Goal: Check status: Check status

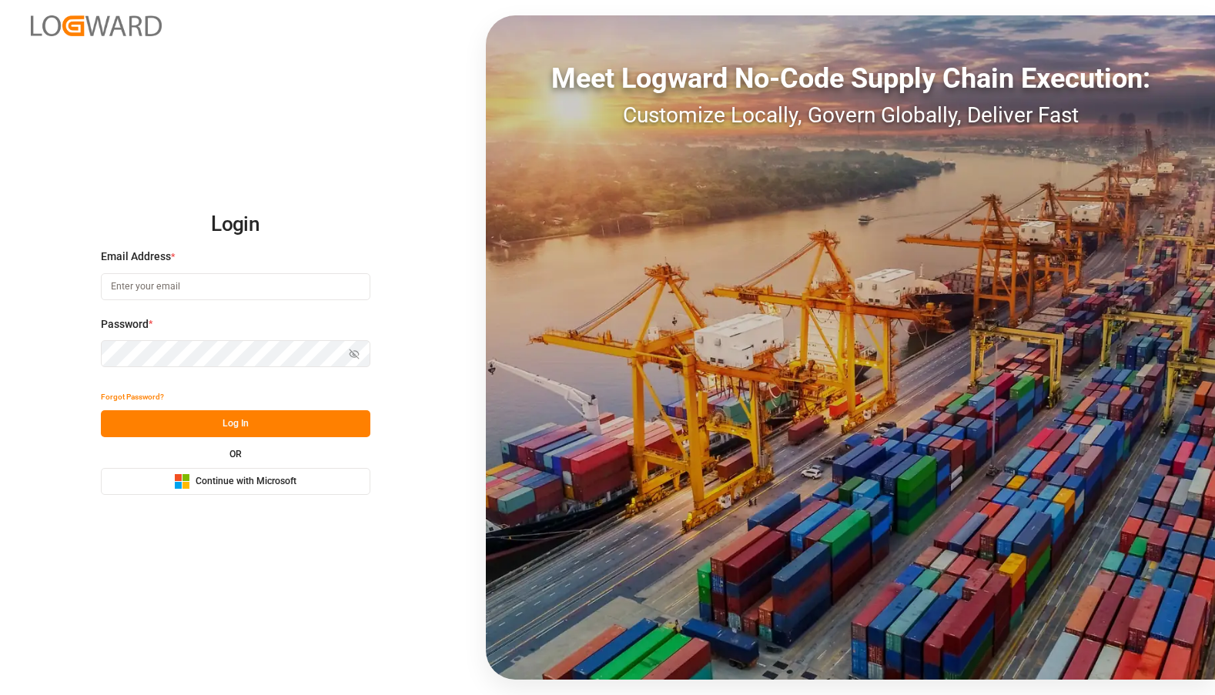
click at [266, 475] on span "Continue with Microsoft" at bounding box center [246, 482] width 101 height 14
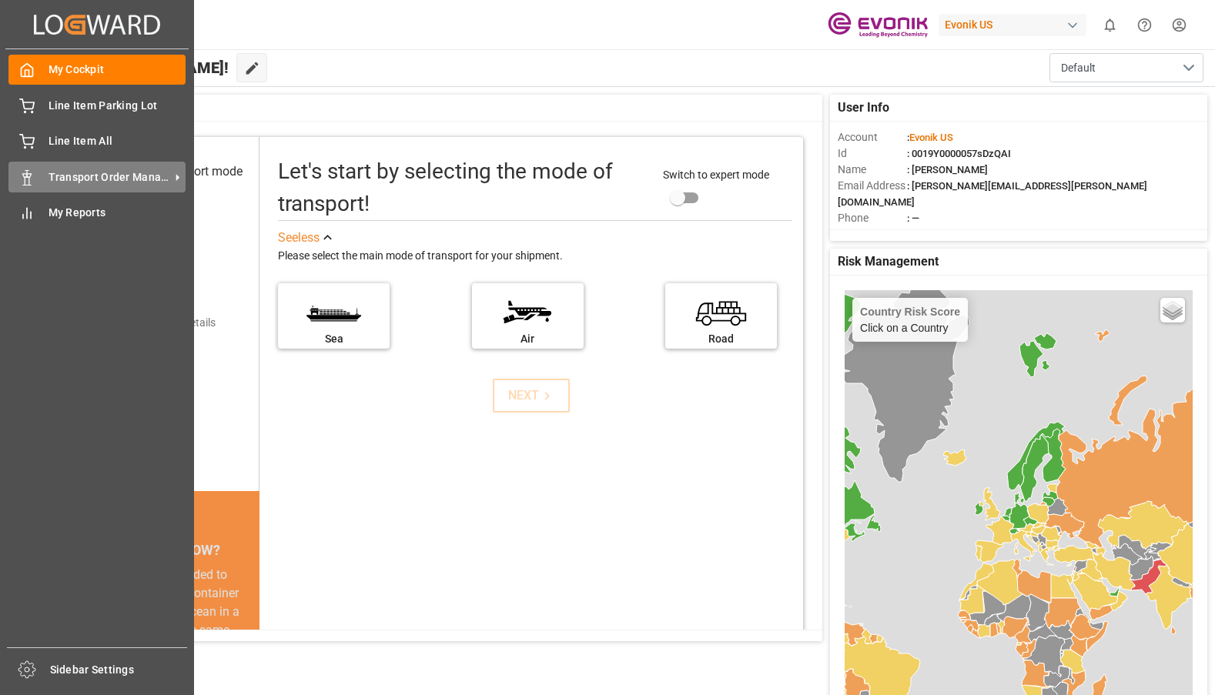
click at [62, 177] on span "Transport Order Management" at bounding box center [110, 177] width 122 height 16
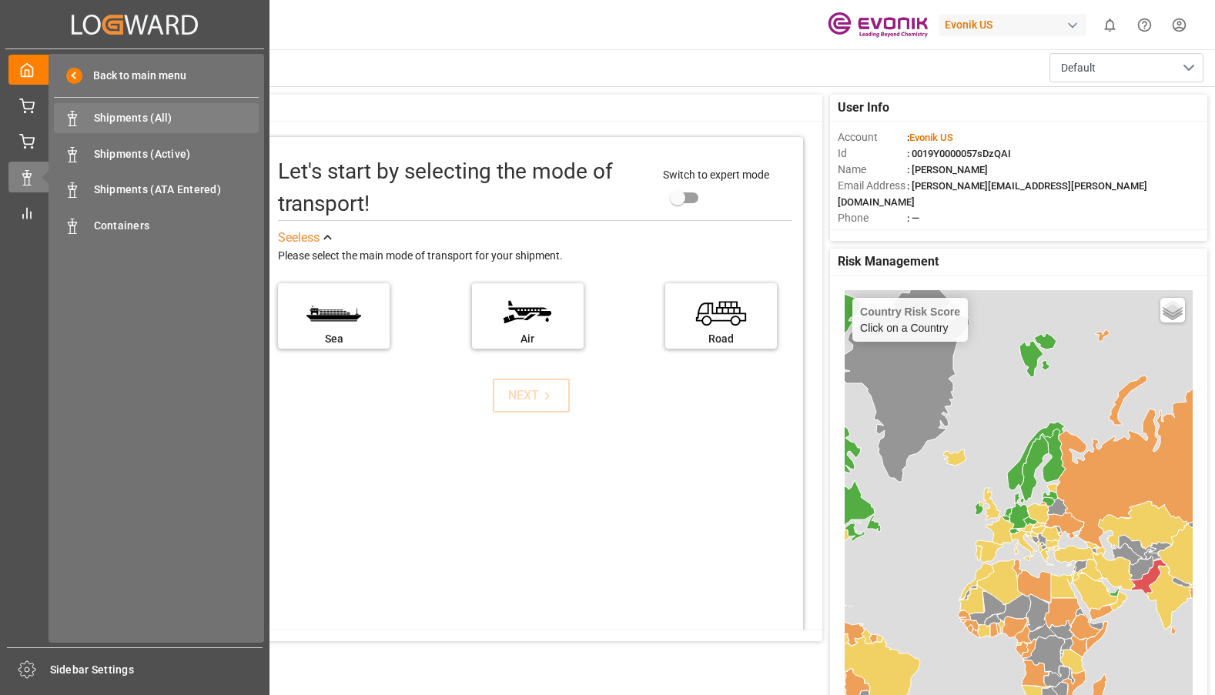
click at [149, 119] on span "Shipments (All)" at bounding box center [177, 118] width 166 height 16
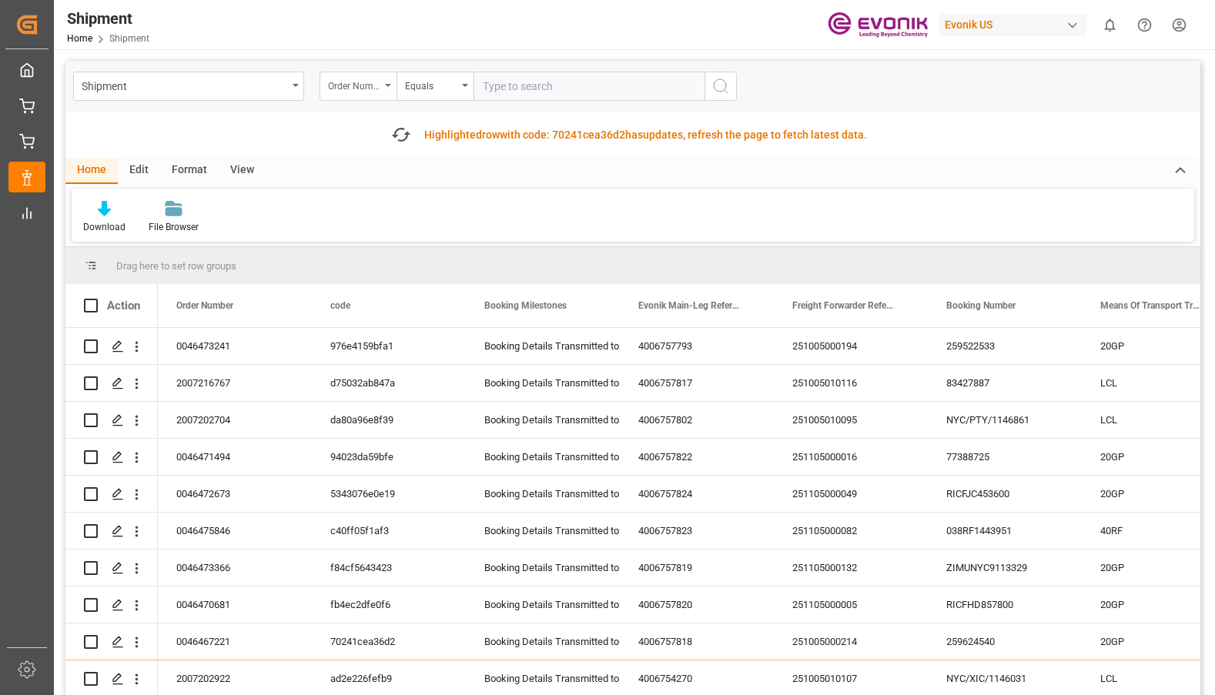
click at [387, 86] on icon "open menu" at bounding box center [388, 85] width 6 height 3
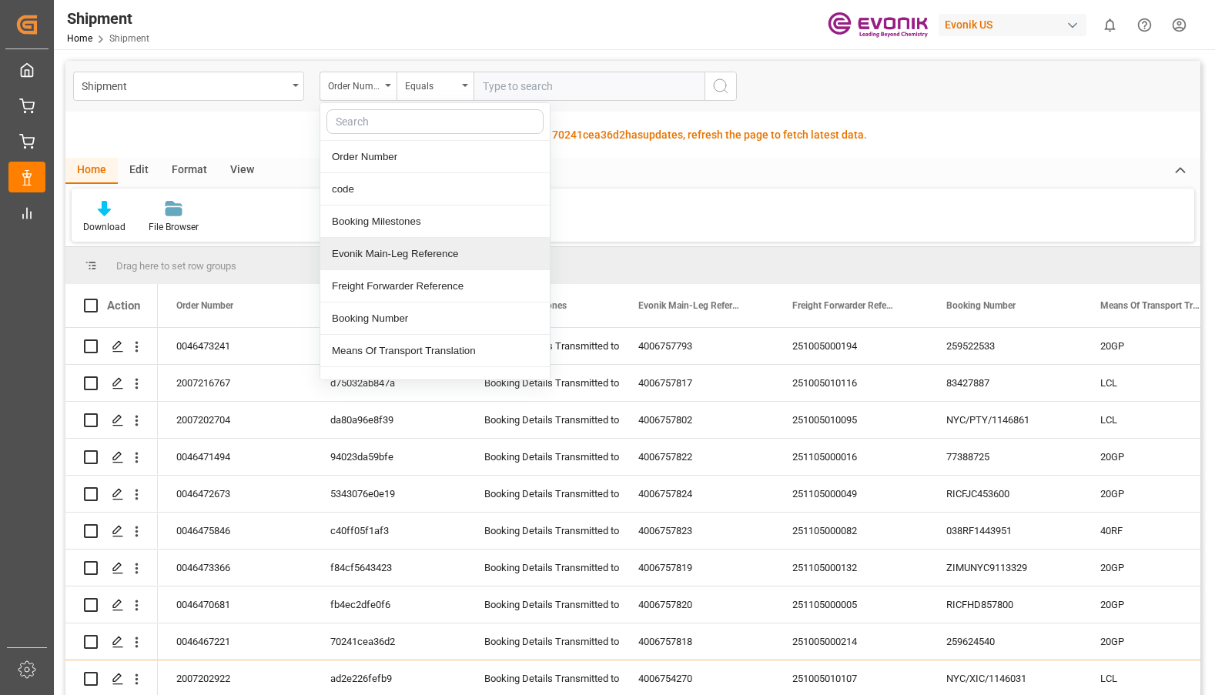
click at [384, 249] on div "Evonik Main-Leg Reference" at bounding box center [434, 254] width 229 height 32
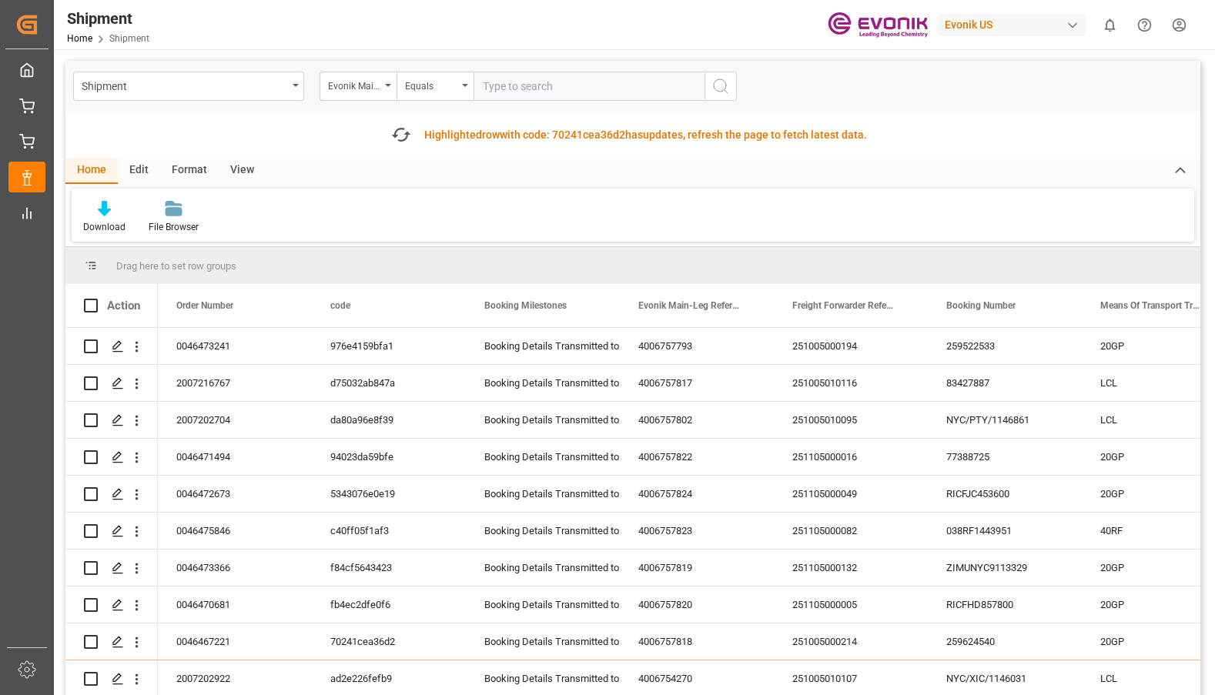
click at [501, 81] on input "text" at bounding box center [589, 86] width 231 height 29
type input "4006751892"
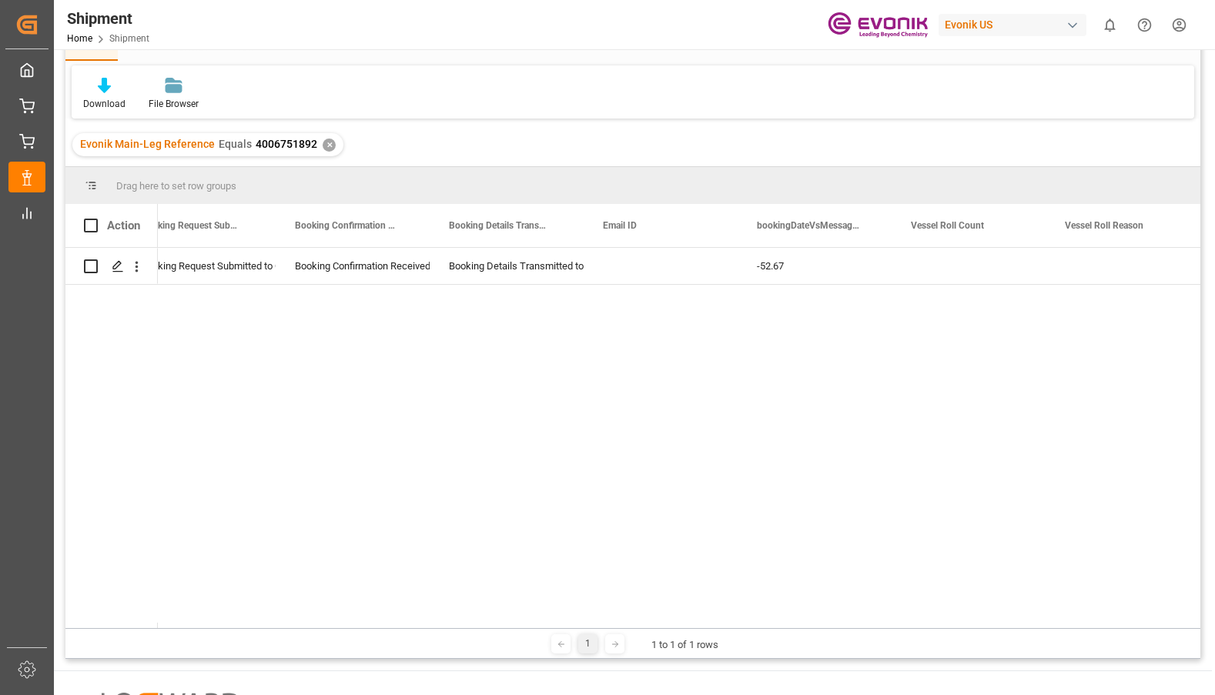
scroll to position [0, 9985]
